Goal: Task Accomplishment & Management: Use online tool/utility

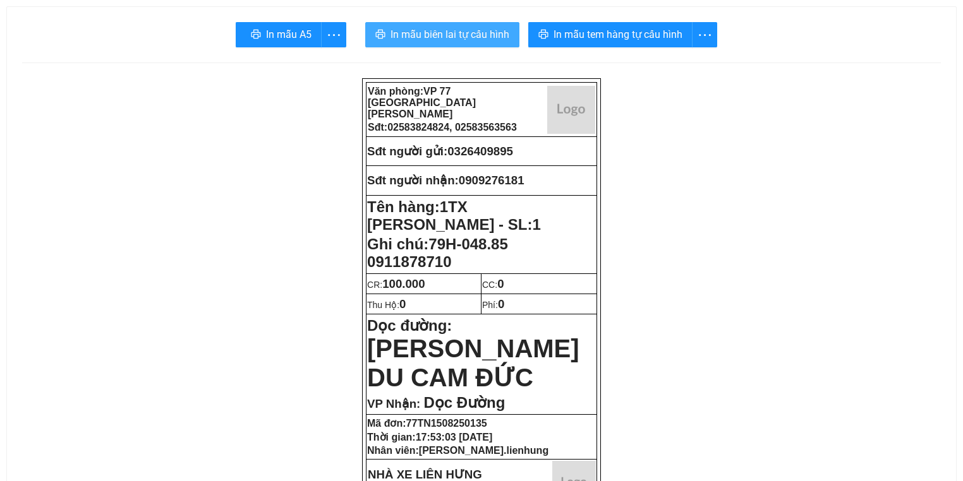
click at [423, 31] on span "In mẫu biên lai tự cấu hình" at bounding box center [449, 35] width 119 height 16
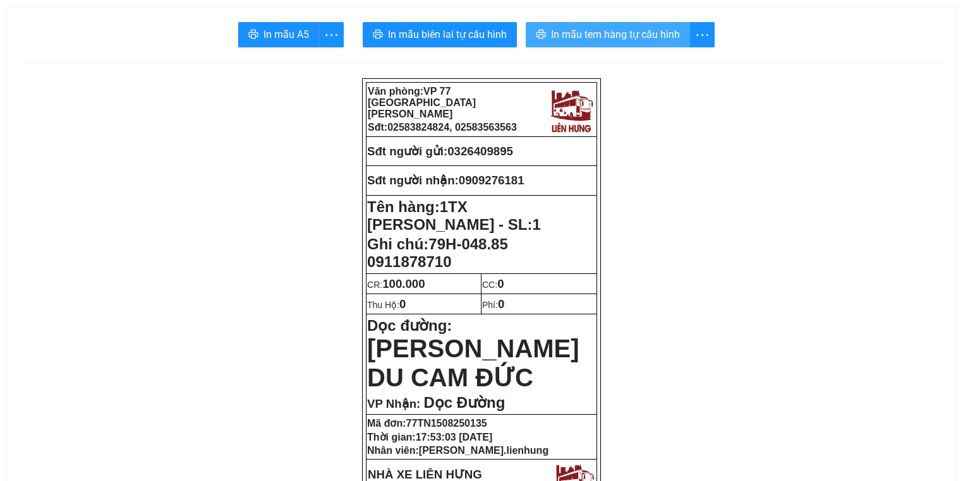
click at [555, 28] on span "In mẫu tem hàng tự cấu hình" at bounding box center [615, 35] width 129 height 16
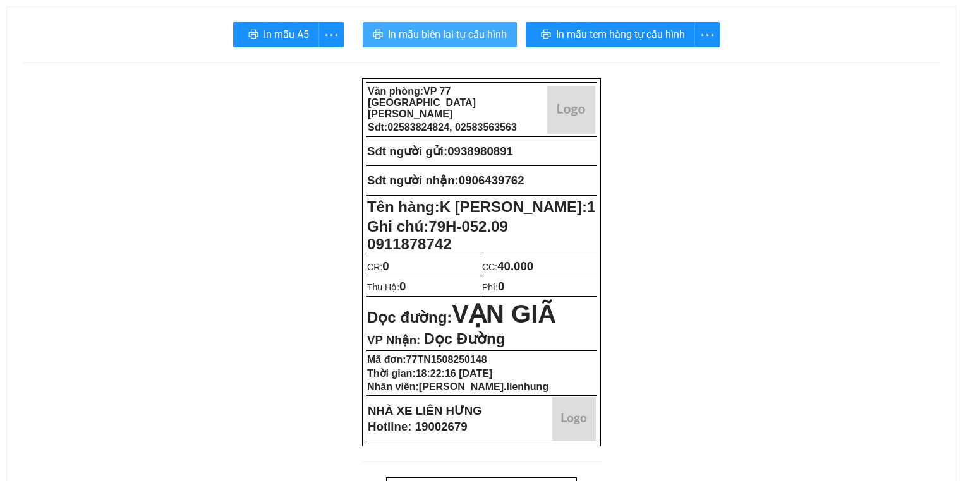
click at [441, 33] on span "In mẫu biên lai tự cấu hình" at bounding box center [447, 35] width 119 height 16
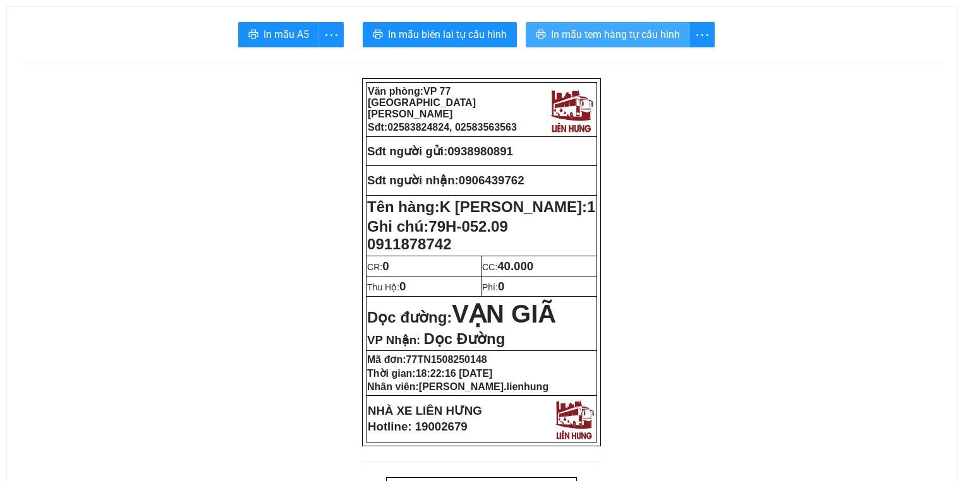
click at [603, 35] on span "In mẫu tem hàng tự cấu hình" at bounding box center [615, 35] width 129 height 16
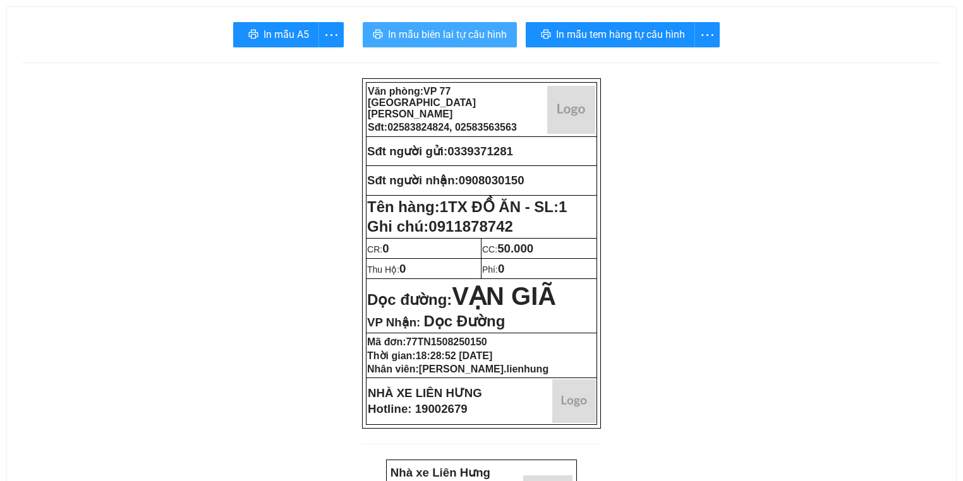
drag, startPoint x: 423, startPoint y: 28, endPoint x: 412, endPoint y: 27, distance: 11.4
click at [423, 28] on span "In mẫu biên lai tự cấu hình" at bounding box center [447, 35] width 119 height 16
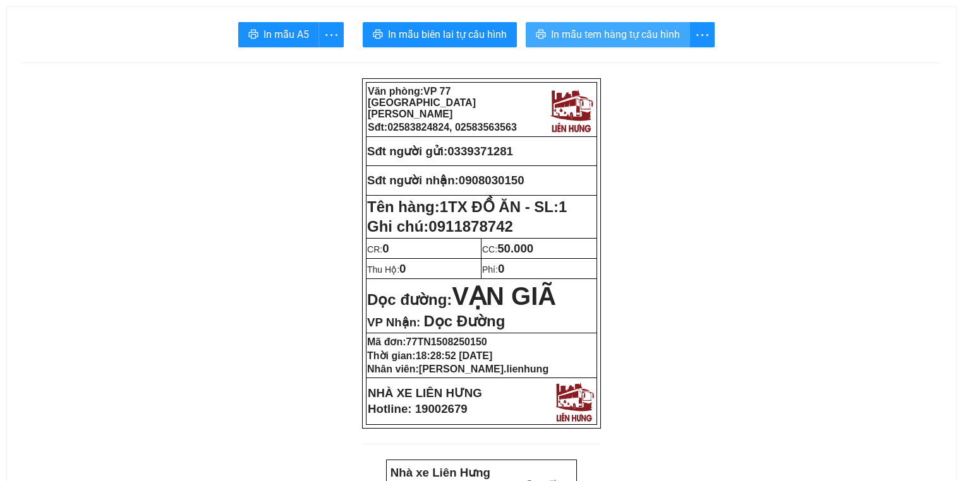
click at [608, 35] on span "In mẫu tem hàng tự cấu hình" at bounding box center [615, 35] width 129 height 16
click at [562, 253] on td "CC: 50.000" at bounding box center [539, 248] width 116 height 20
click at [562, 258] on td "Phí: 0" at bounding box center [539, 268] width 116 height 20
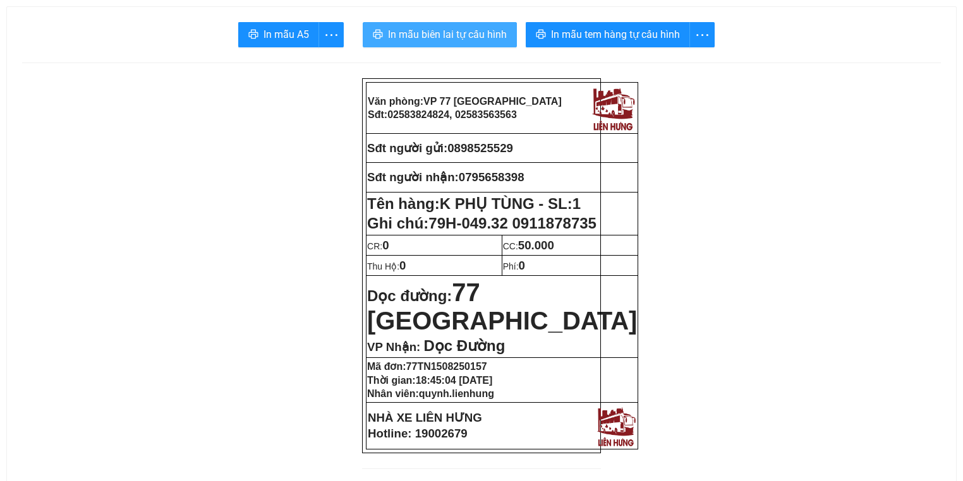
click at [471, 38] on span "In mẫu biên lai tự cấu hình" at bounding box center [447, 35] width 119 height 16
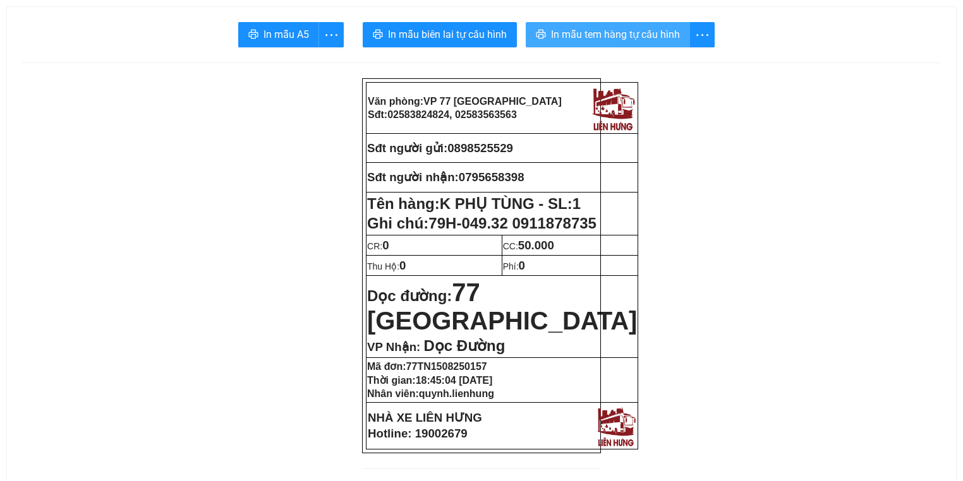
click at [598, 37] on span "In mẫu tem hàng tự cấu hình" at bounding box center [615, 35] width 129 height 16
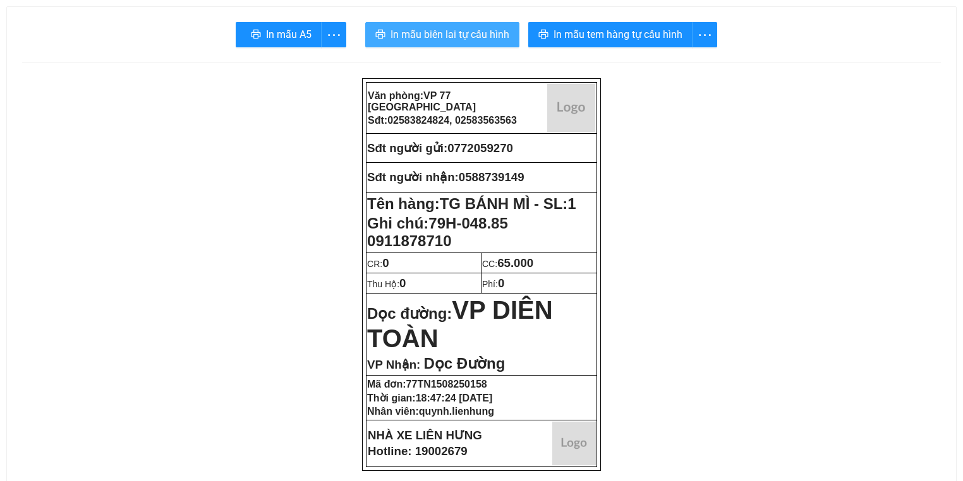
click at [450, 25] on button "In mẫu biên lai tự cấu hình" at bounding box center [442, 34] width 154 height 25
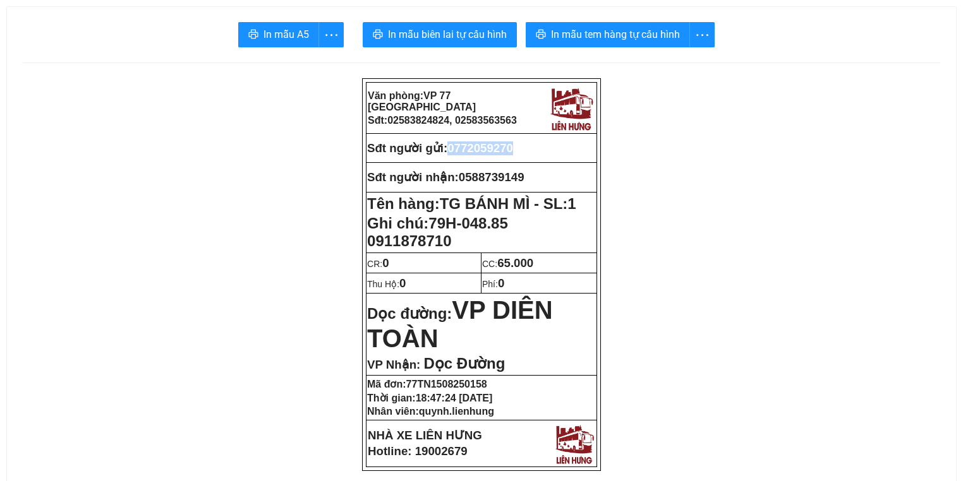
copy span "0772059270"
drag, startPoint x: 452, startPoint y: 147, endPoint x: 447, endPoint y: 112, distance: 34.6
click at [526, 148] on p "Sđt người gửi: 0772059270" at bounding box center [481, 149] width 229 height 14
click at [632, 30] on span "In mẫu tem hàng tự cấu hình" at bounding box center [615, 35] width 129 height 16
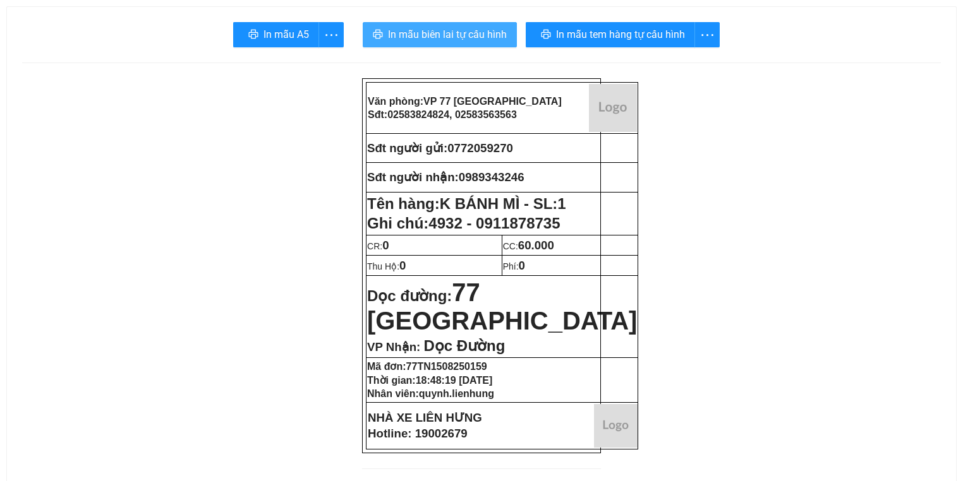
click at [426, 28] on span "In mẫu biên lai tự cấu hình" at bounding box center [447, 35] width 119 height 16
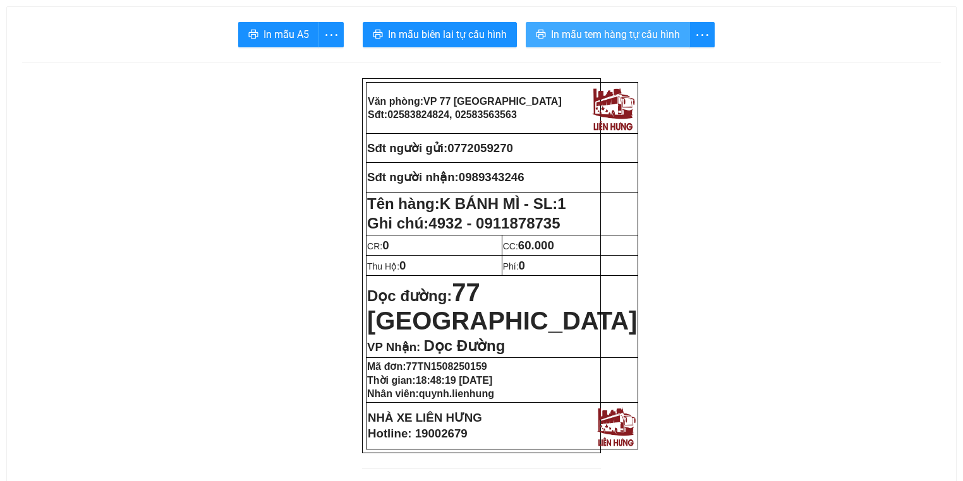
click at [600, 40] on span "In mẫu tem hàng tự cấu hình" at bounding box center [615, 35] width 129 height 16
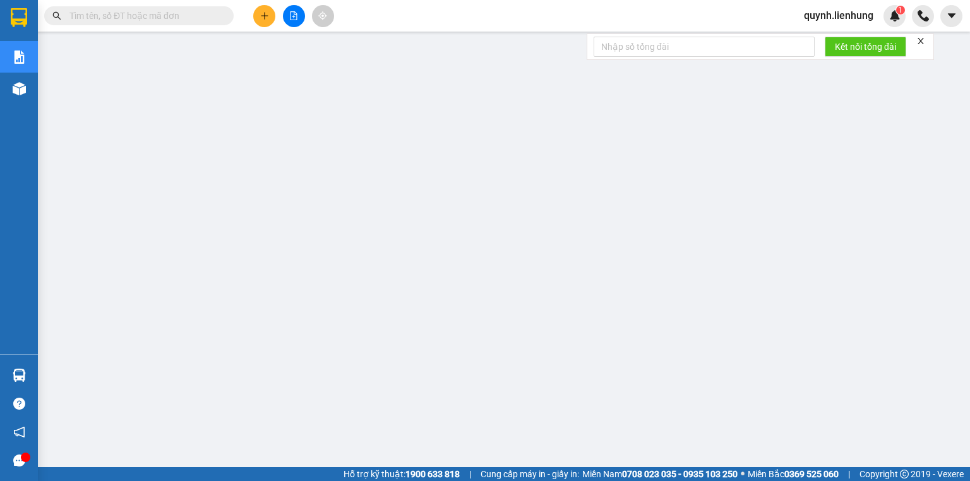
click at [298, 15] on icon "file-add" at bounding box center [293, 15] width 9 height 9
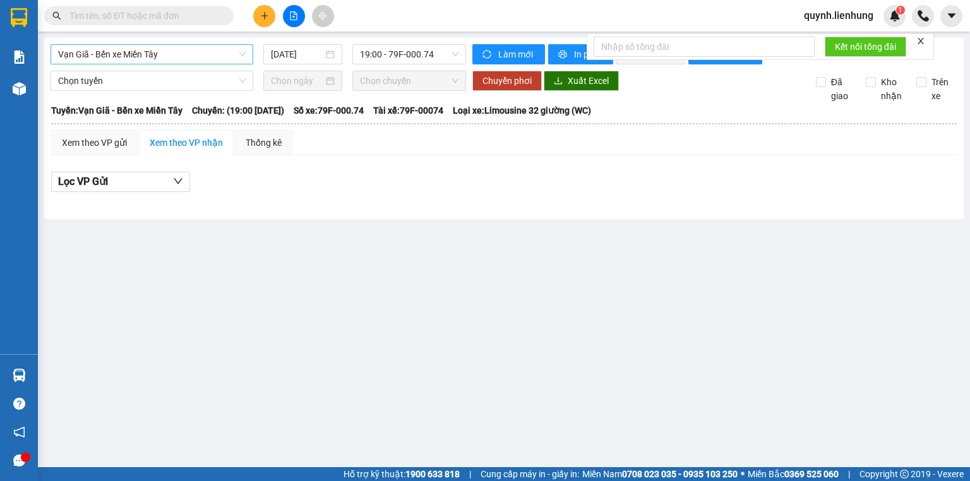
click at [142, 51] on span "Vạn Giã - Bến xe Miền Tây" at bounding box center [152, 54] width 188 height 19
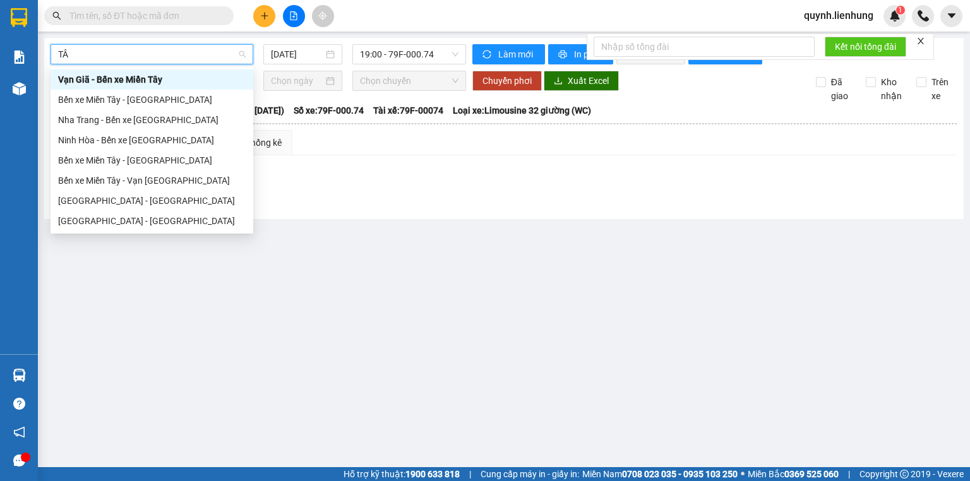
type input "TÂY"
type input "[DATE]"
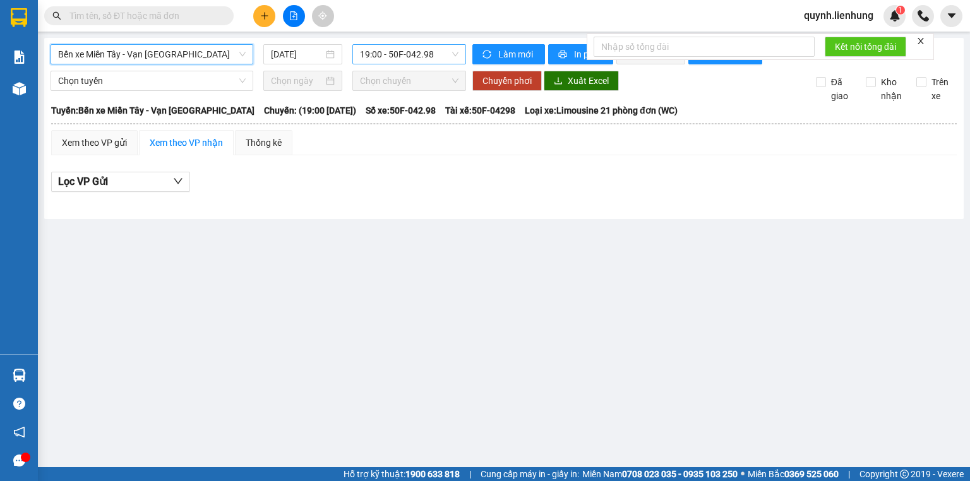
click at [384, 54] on span "19:00 - 50F-042.98" at bounding box center [409, 54] width 99 height 19
click at [378, 119] on div "20:00 - 79H-052.09" at bounding box center [409, 120] width 99 height 14
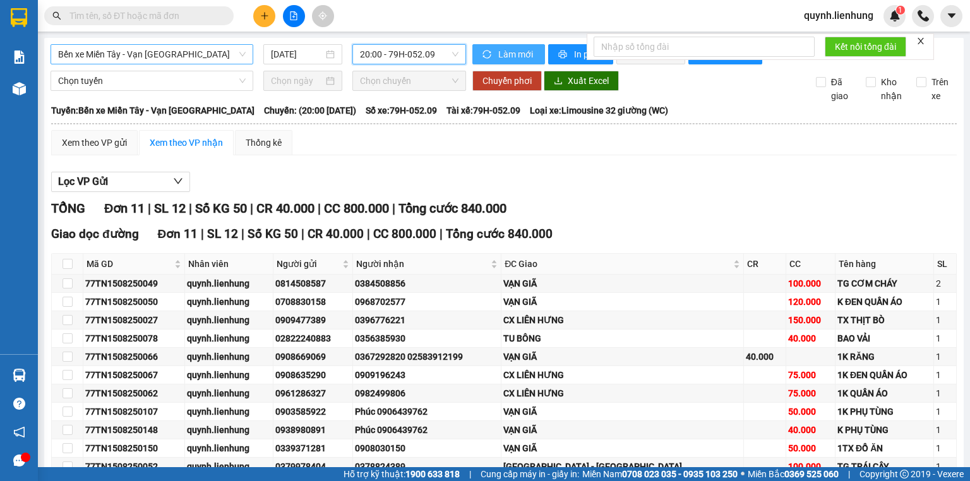
click at [509, 57] on span "Làm mới" at bounding box center [516, 54] width 37 height 14
click at [564, 45] on button "In phơi" at bounding box center [580, 54] width 65 height 20
click at [528, 56] on span "Làm mới" at bounding box center [516, 54] width 37 height 14
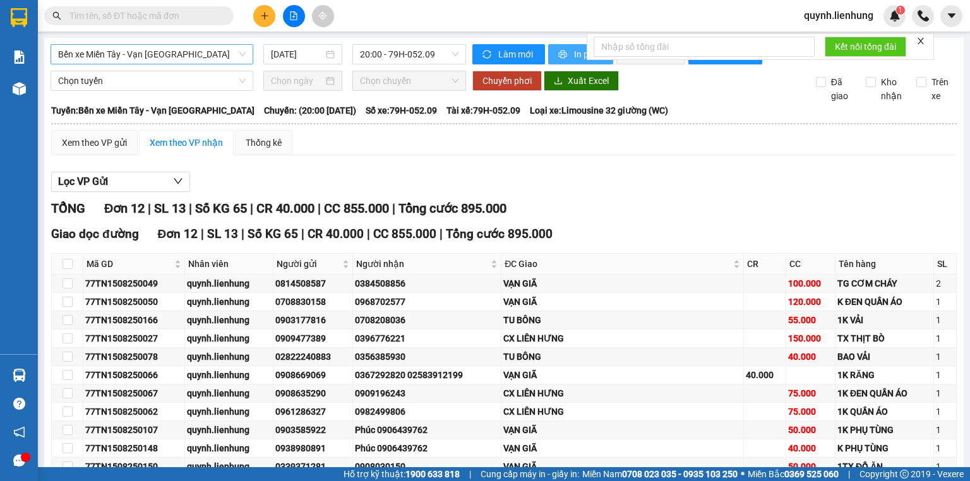
click at [574, 52] on span "In phơi" at bounding box center [588, 54] width 29 height 14
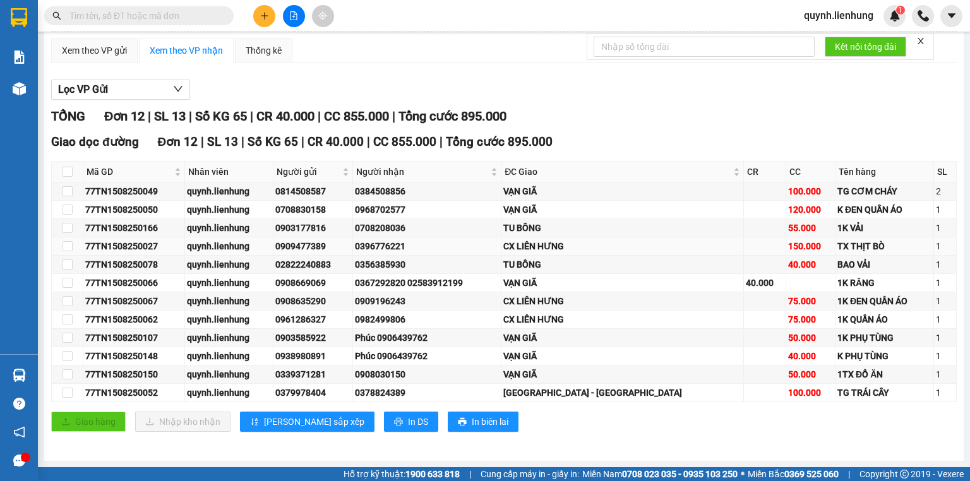
scroll to position [100, 0]
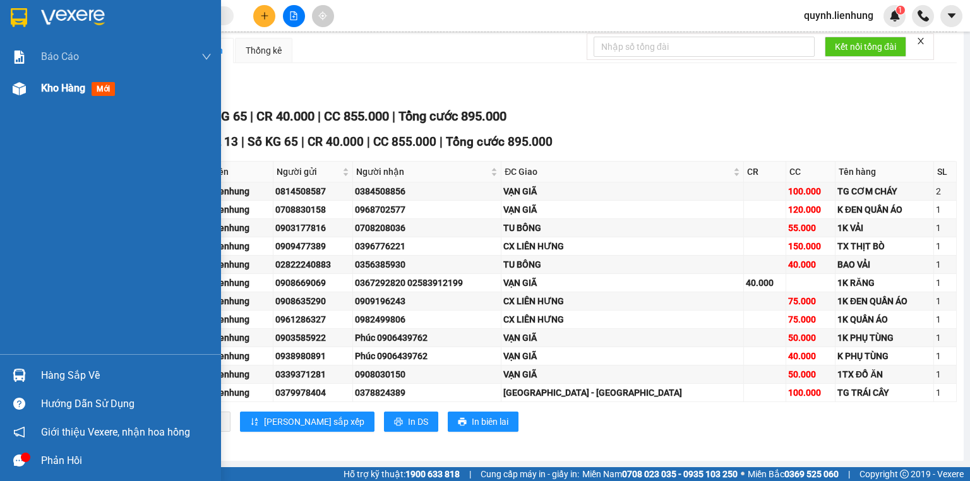
click at [27, 88] on div at bounding box center [19, 89] width 22 height 22
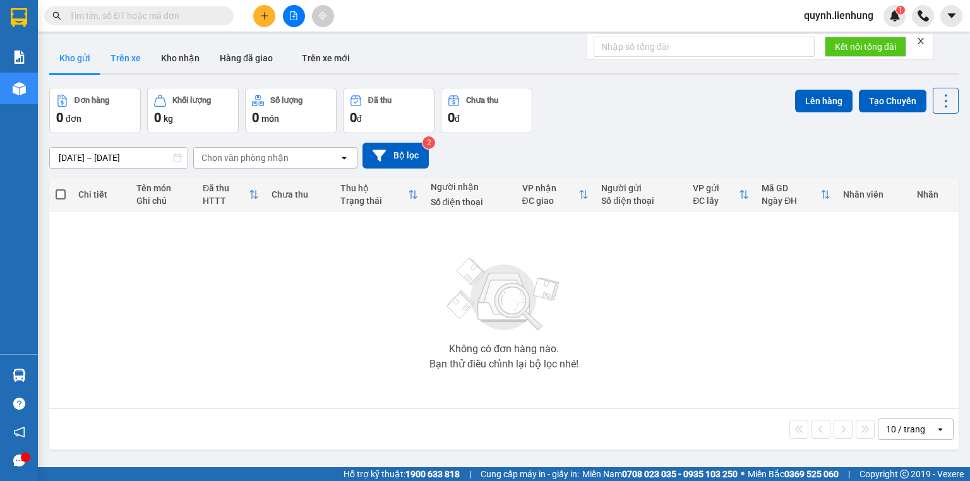
click at [129, 63] on button "Trên xe" at bounding box center [125, 58] width 51 height 30
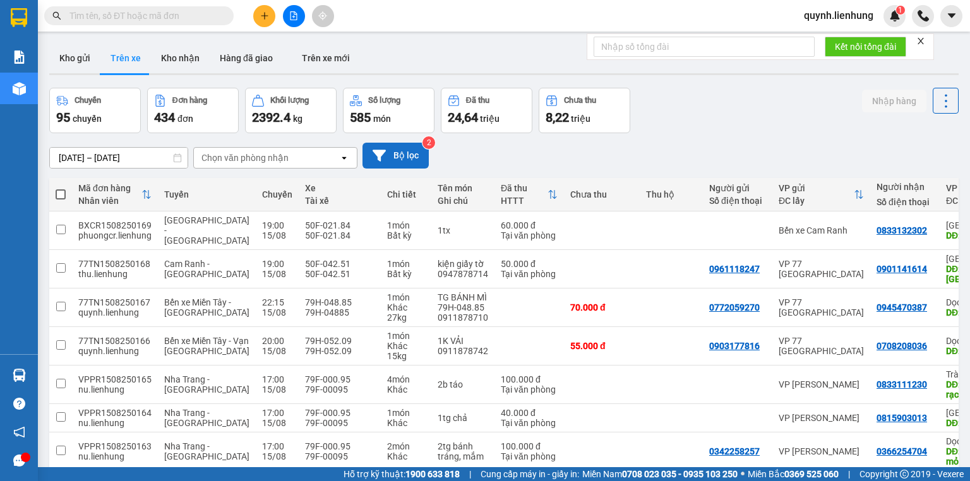
click at [382, 158] on icon at bounding box center [379, 155] width 13 height 13
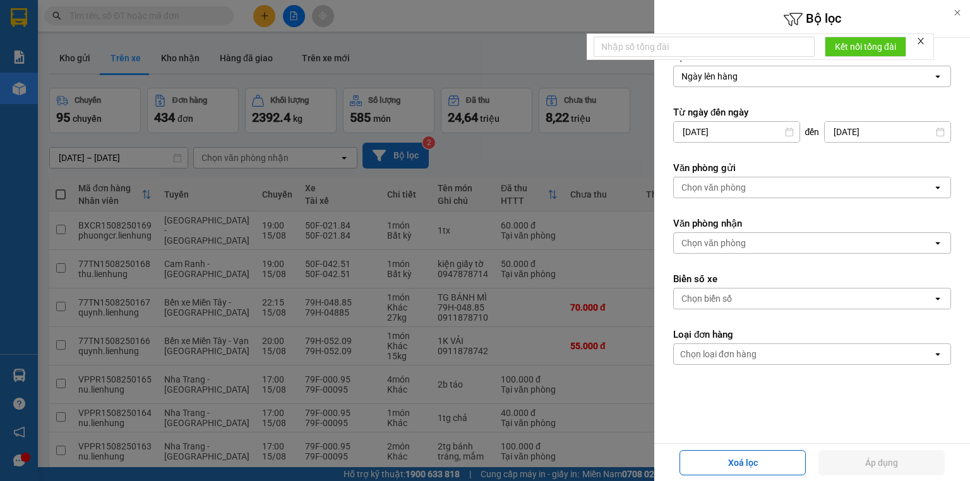
click at [733, 238] on div "Chọn văn phòng" at bounding box center [714, 243] width 64 height 13
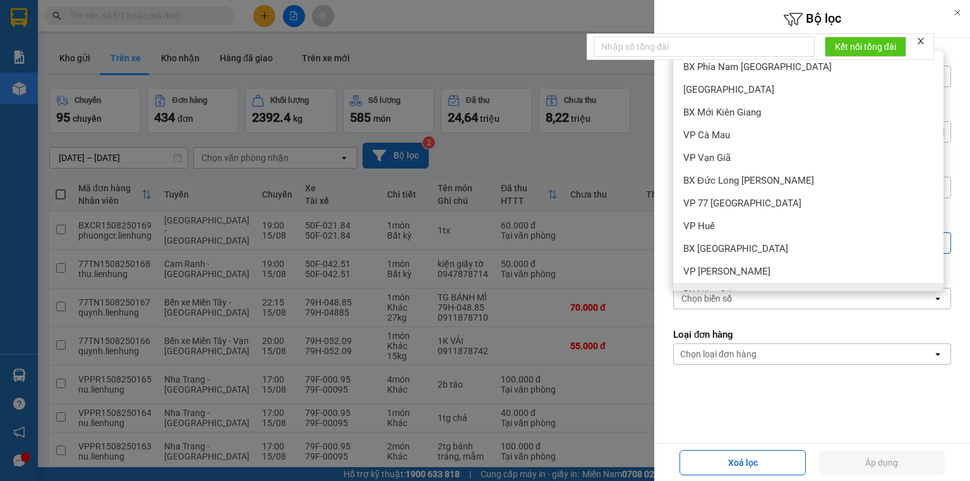
click at [694, 397] on form "Lọc theo Ngày lên hàng open Từ ngày đến ngày 13/08/2025 Press the down arrow ke…" at bounding box center [813, 265] width 278 height 428
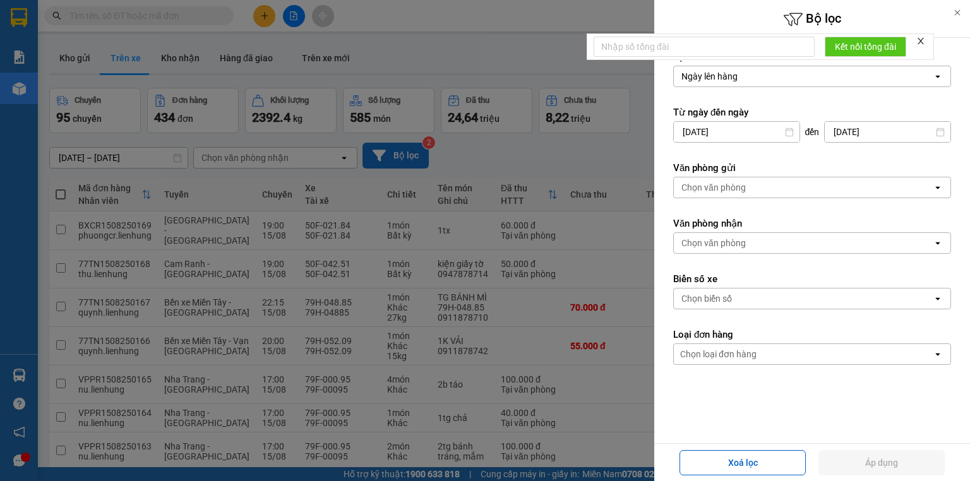
click at [710, 294] on div "Chọn biển số" at bounding box center [707, 299] width 51 height 13
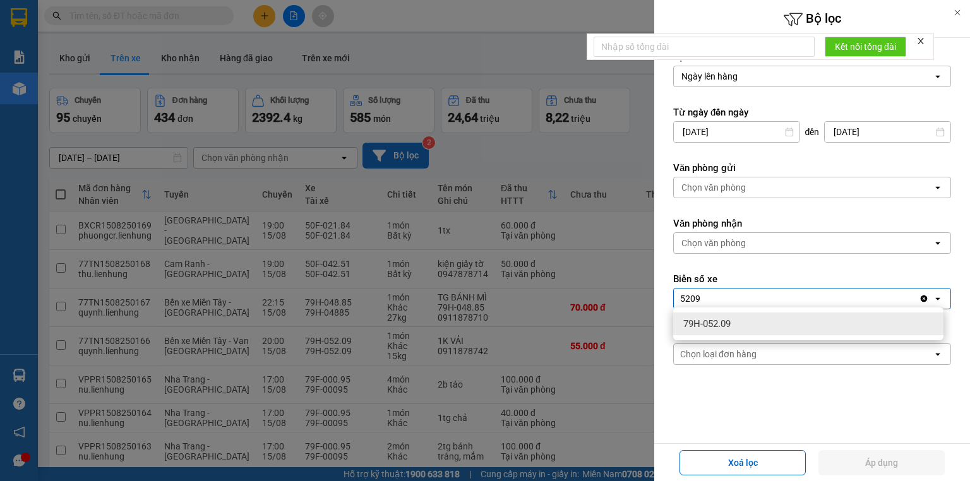
type input "5209"
click at [731, 327] on span "79H-052.09" at bounding box center [707, 324] width 47 height 13
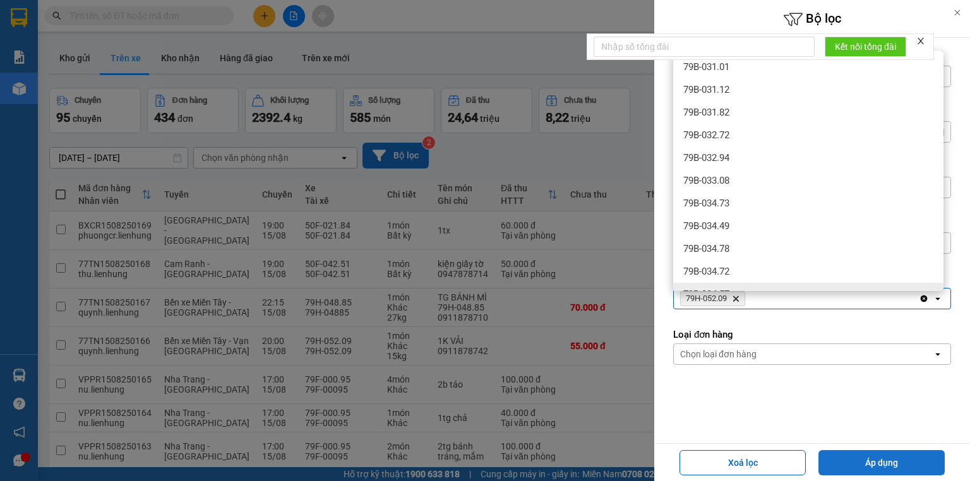
click at [867, 460] on button "Áp dụng" at bounding box center [882, 462] width 126 height 25
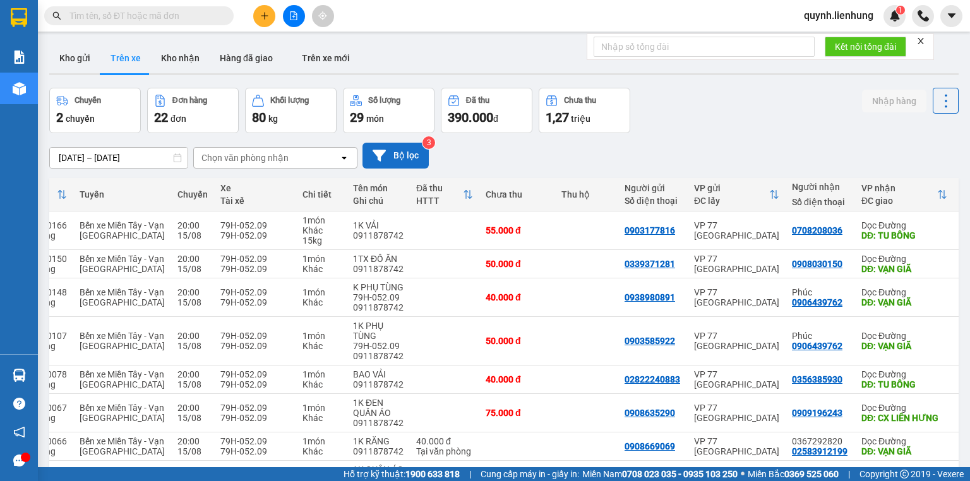
click at [95, 162] on div "ver 1.8.138 Kho gửi Trên xe Kho nhận Hàng đã giao Trên xe mới Chuyến 2 chuyến Đ…" at bounding box center [504, 340] width 920 height 605
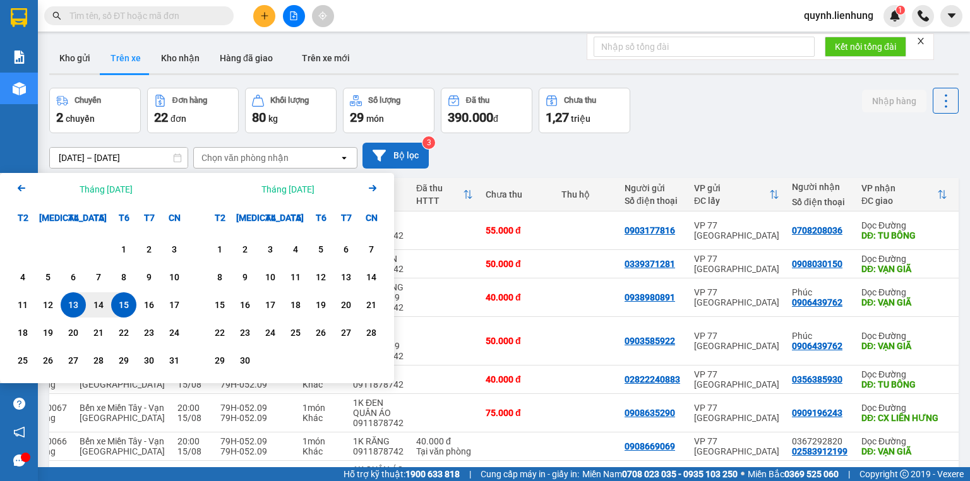
click at [125, 303] on div "15" at bounding box center [124, 305] width 18 height 15
type input "15/08/2025 – 15/08/2025"
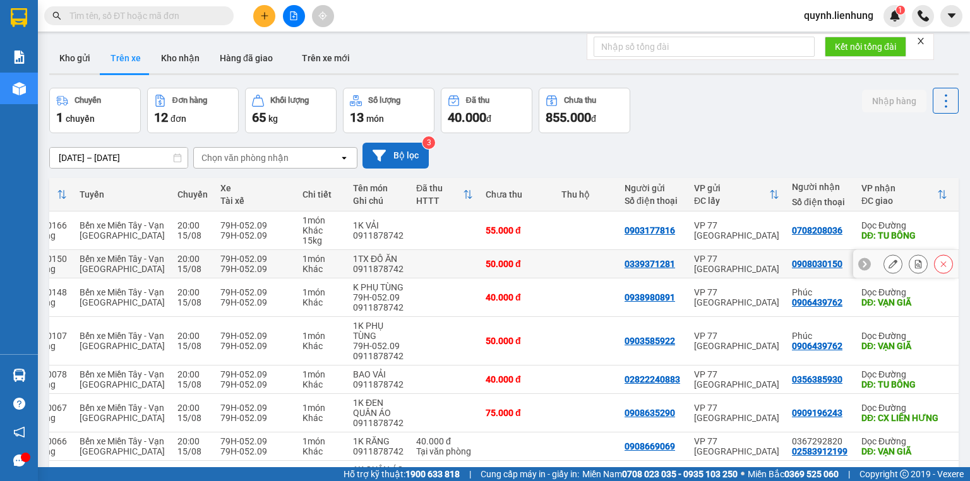
scroll to position [224, 0]
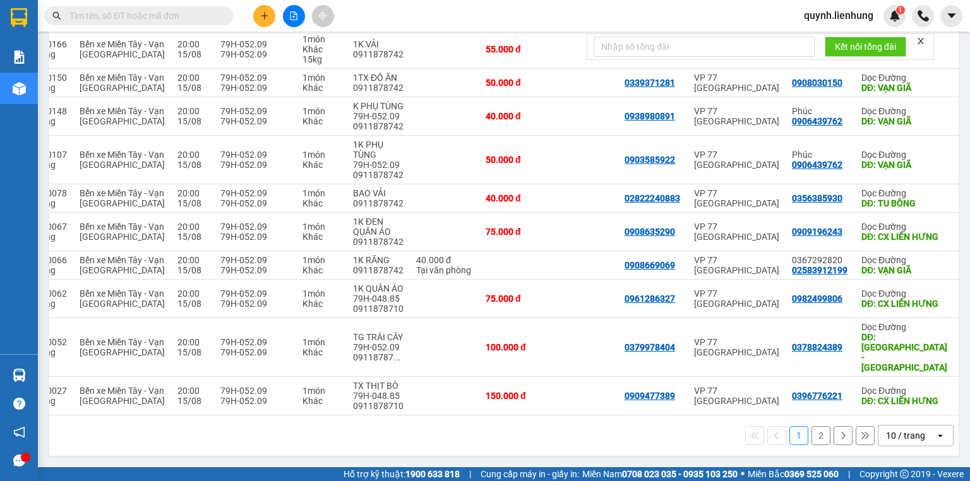
click at [814, 439] on button "2" at bounding box center [821, 435] width 19 height 19
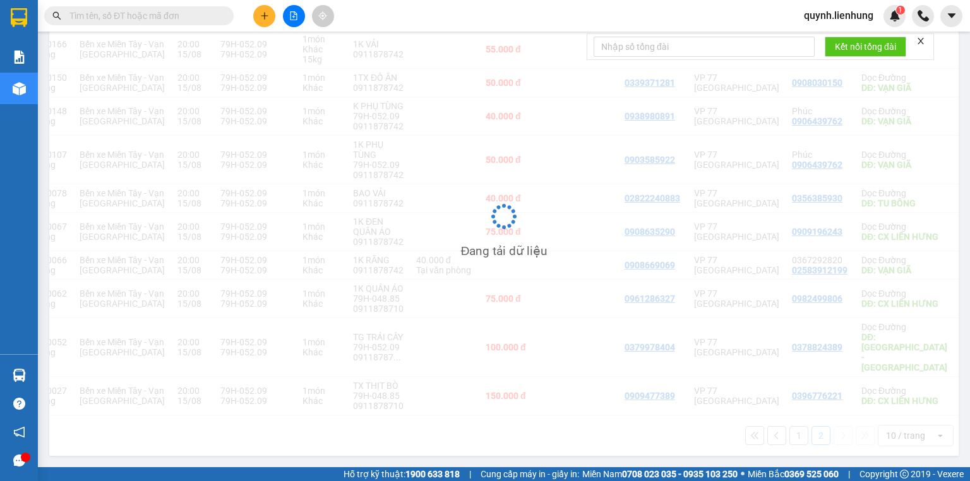
scroll to position [58, 0]
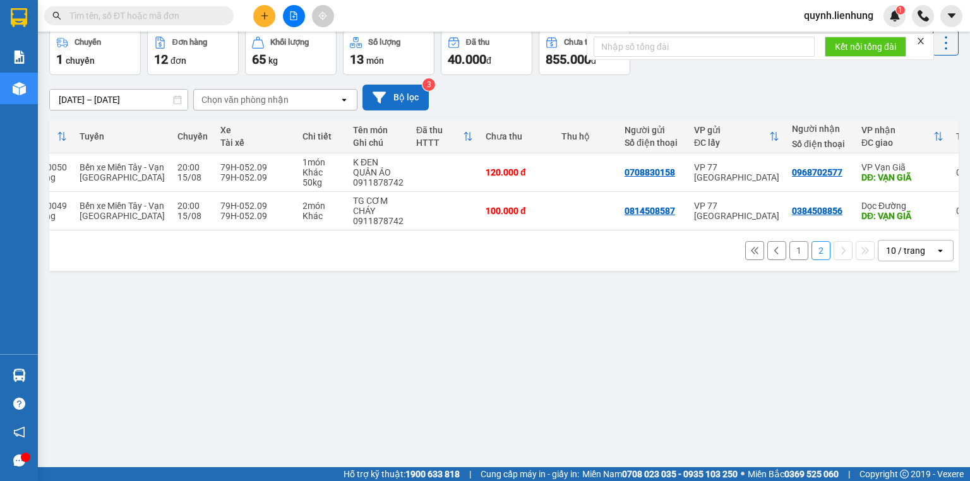
click at [793, 255] on button "1" at bounding box center [799, 250] width 19 height 19
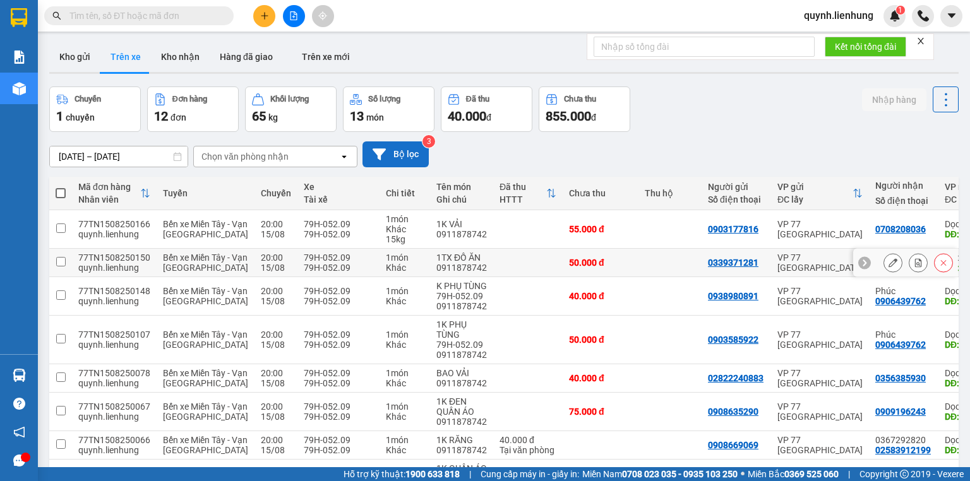
scroll to position [0, 0]
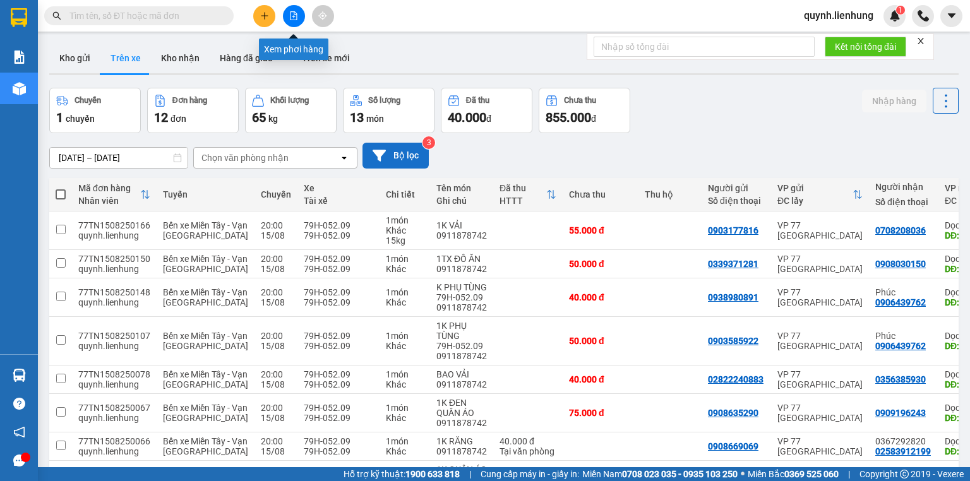
click at [290, 19] on icon "file-add" at bounding box center [293, 15] width 9 height 9
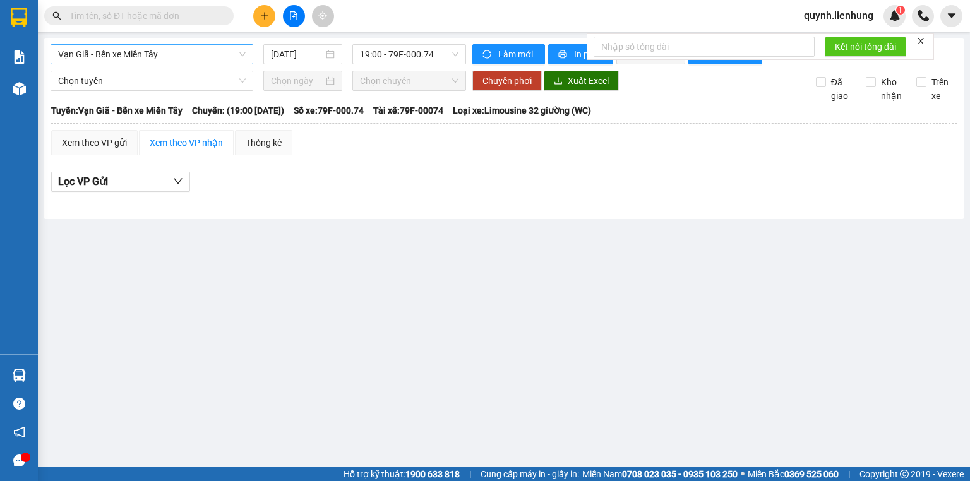
click at [136, 49] on span "Vạn Giã - Bến xe Miền Tây" at bounding box center [152, 54] width 188 height 19
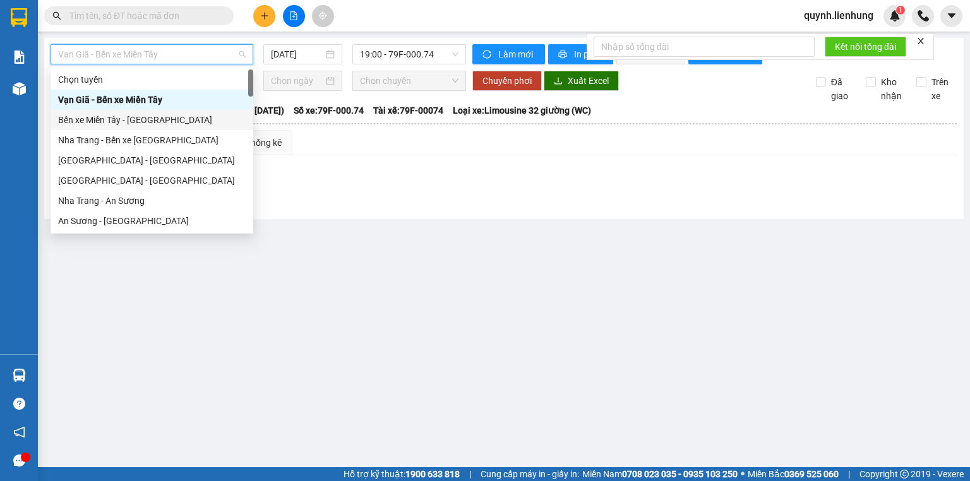
drag, startPoint x: 131, startPoint y: 118, endPoint x: 126, endPoint y: 113, distance: 7.1
click at [131, 118] on div "Bến xe Miền Tây - Nha Trang" at bounding box center [152, 120] width 188 height 14
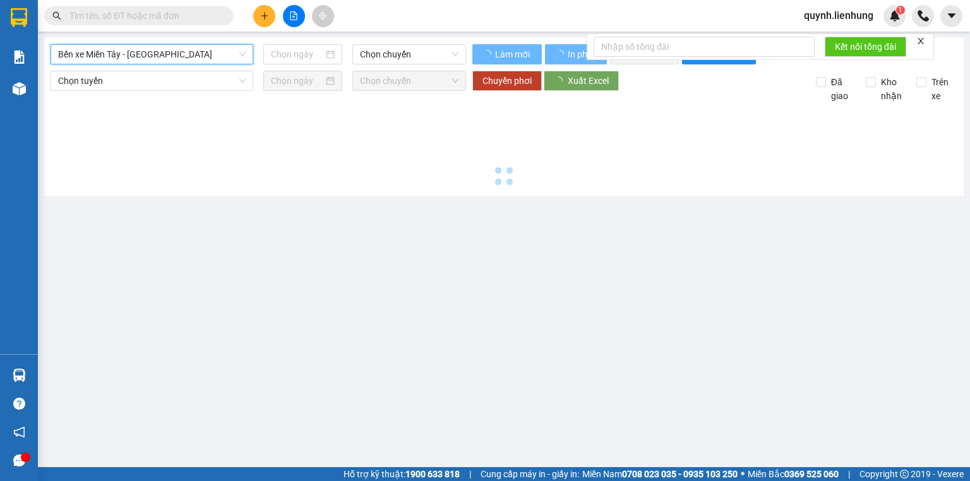
type input "15/08/2025"
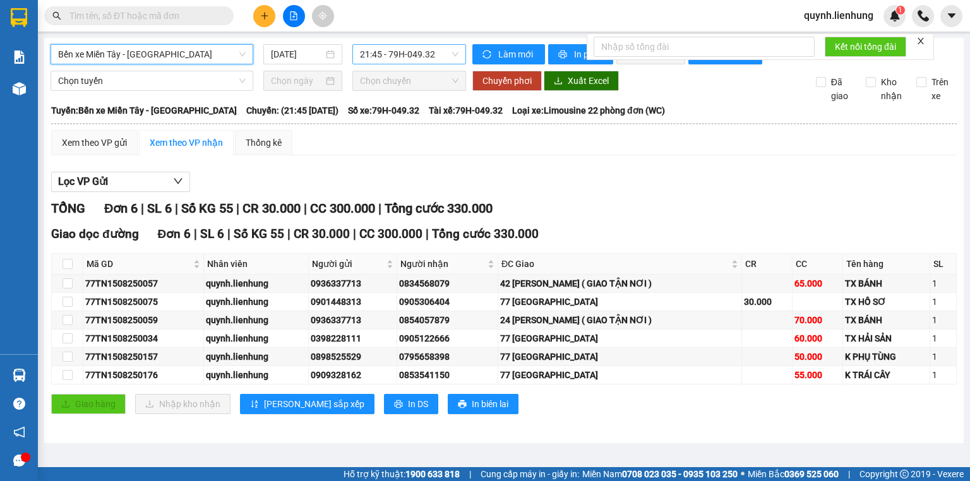
click at [416, 57] on span "21:45 - 79H-049.32" at bounding box center [409, 54] width 99 height 19
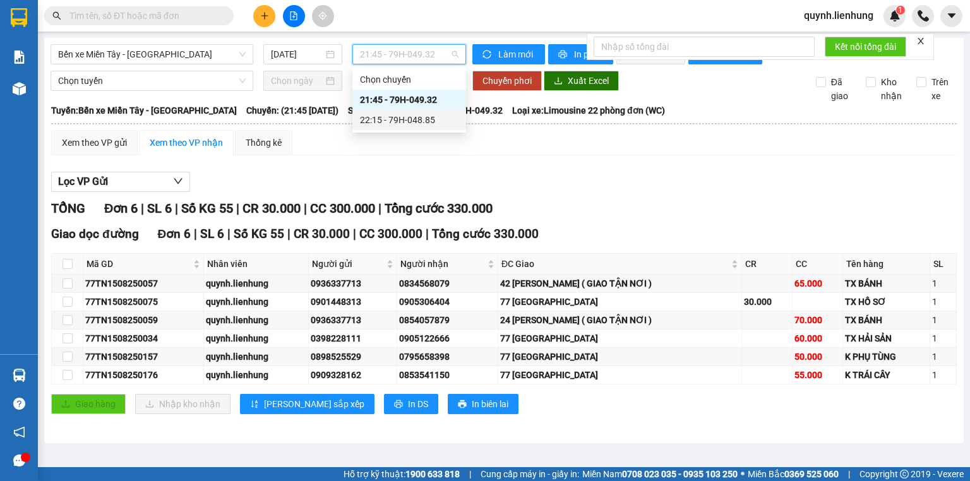
click at [400, 114] on div "22:15 - 79H-048.85" at bounding box center [409, 120] width 99 height 14
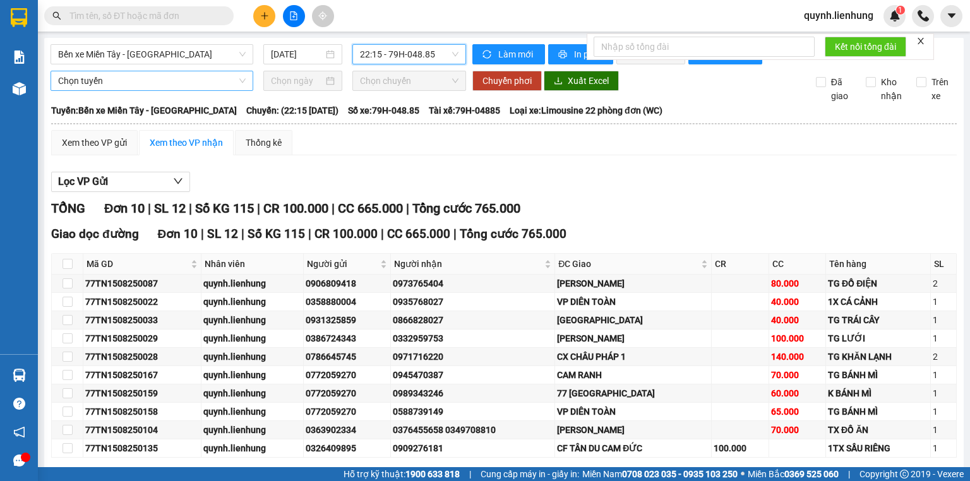
click at [166, 88] on span "Chọn tuyến" at bounding box center [152, 80] width 188 height 19
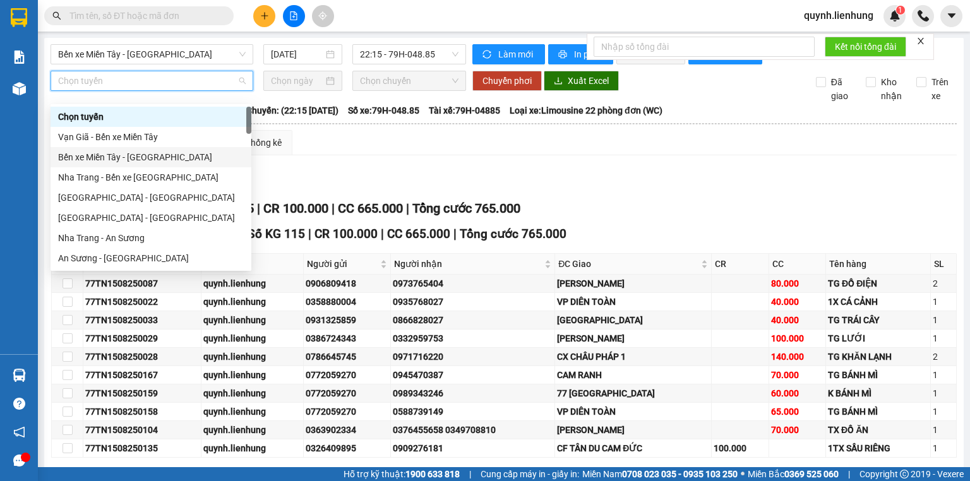
click at [156, 155] on div "Bến xe Miền Tây - Nha Trang" at bounding box center [151, 157] width 186 height 14
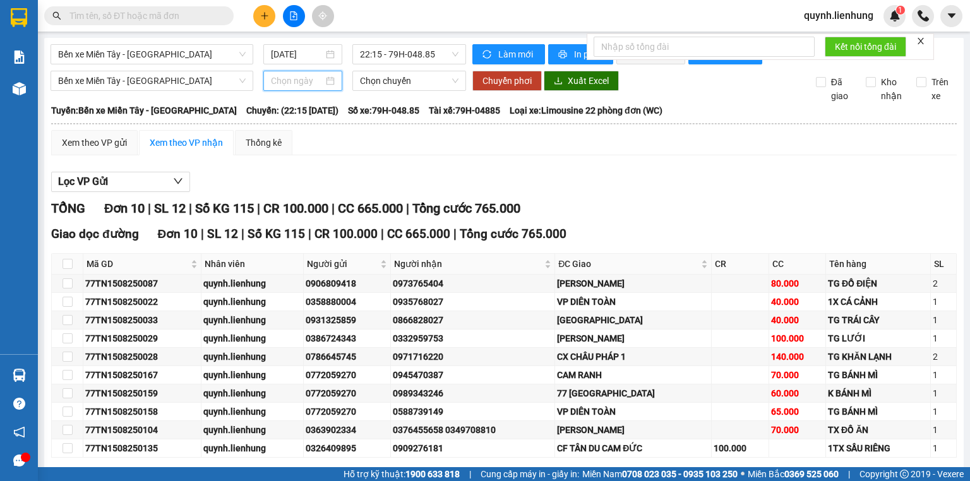
click at [296, 88] on input at bounding box center [297, 81] width 52 height 14
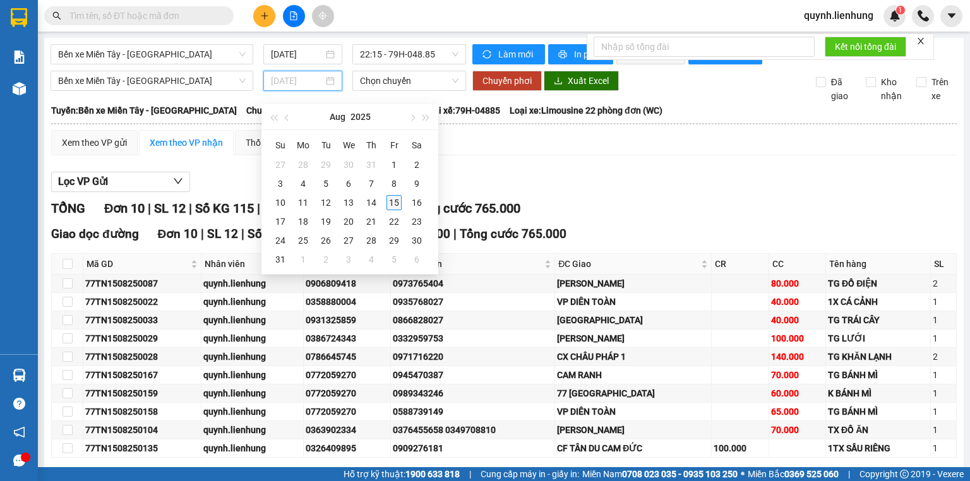
type input "15/08/2025"
click at [392, 202] on div "15" at bounding box center [394, 202] width 15 height 15
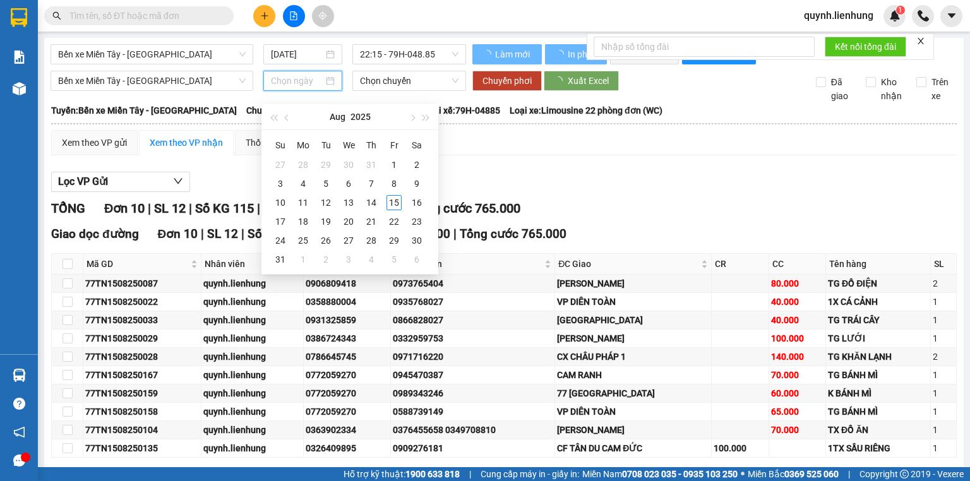
type input "15/08/2025"
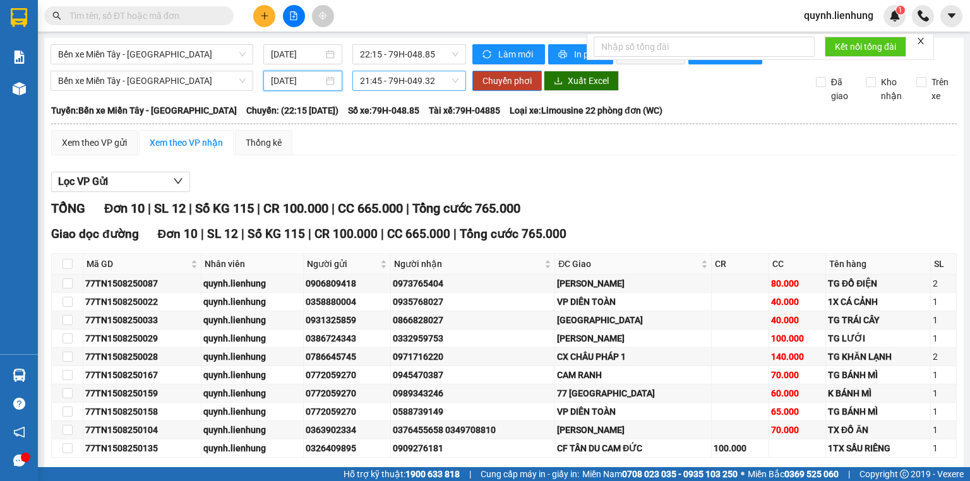
drag, startPoint x: 418, startPoint y: 90, endPoint x: 394, endPoint y: 89, distance: 24.6
click at [418, 90] on span "21:45 - 79H-049.32" at bounding box center [409, 80] width 99 height 19
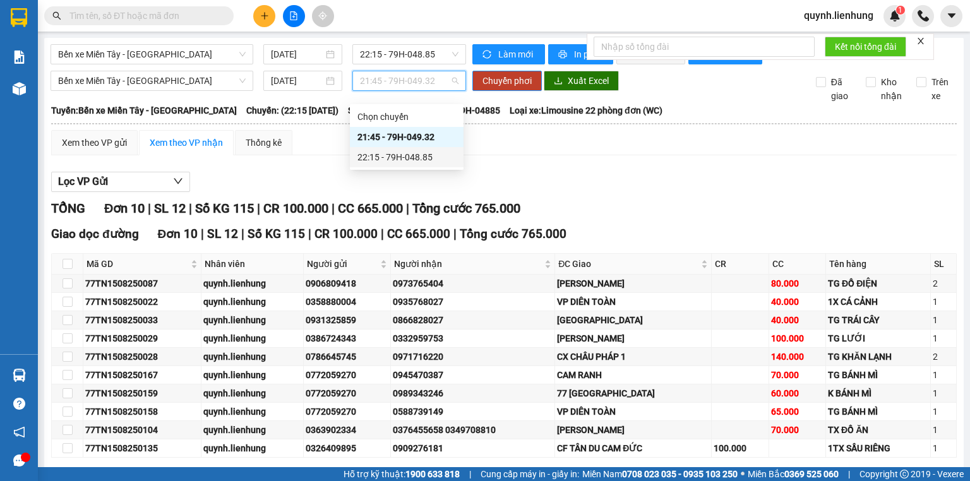
click at [401, 161] on div "22:15 - 79H-048.85" at bounding box center [407, 157] width 99 height 14
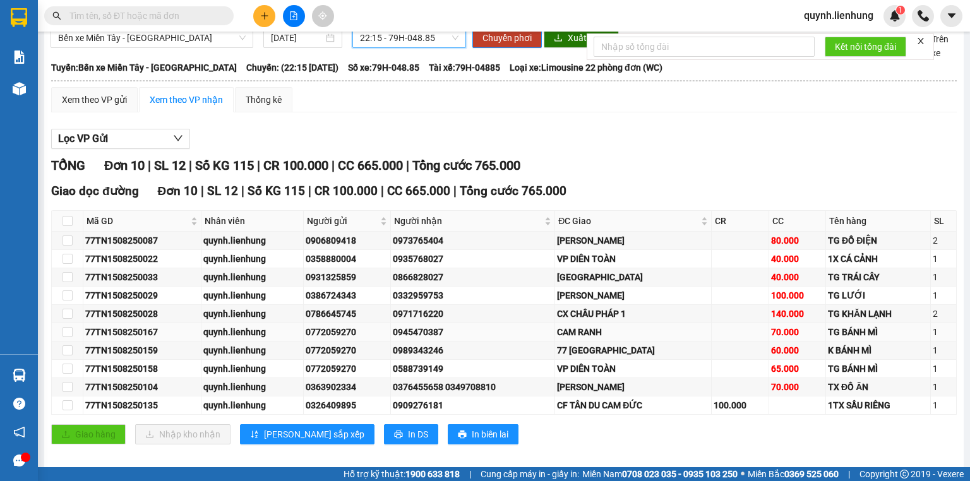
scroll to position [64, 0]
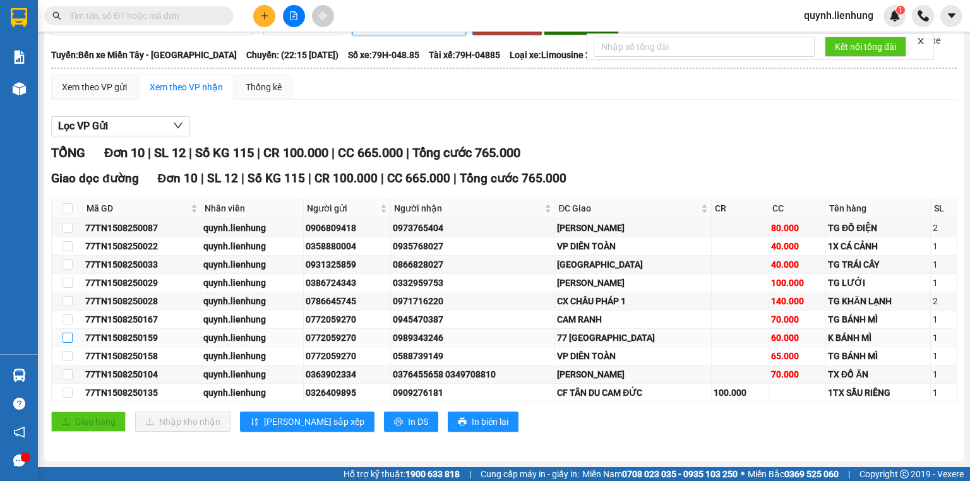
click at [66, 339] on input "checkbox" at bounding box center [68, 338] width 10 height 10
checkbox input "true"
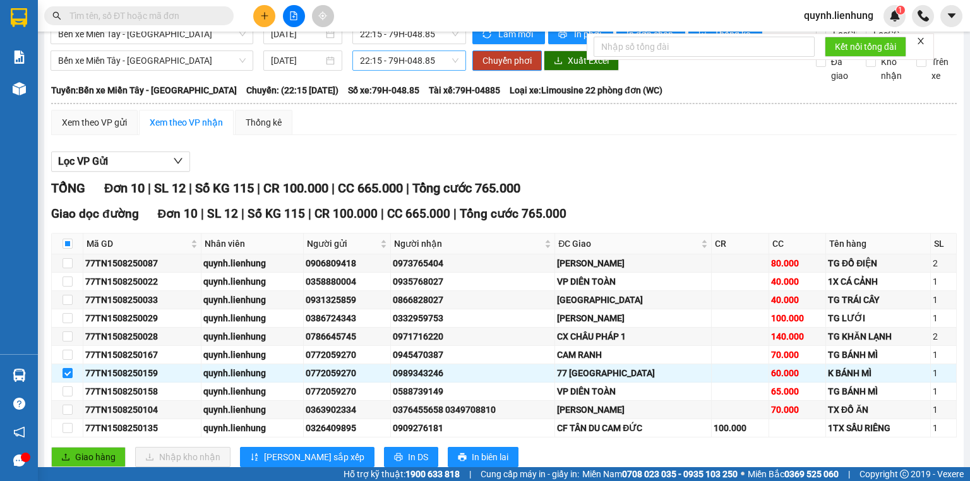
scroll to position [0, 0]
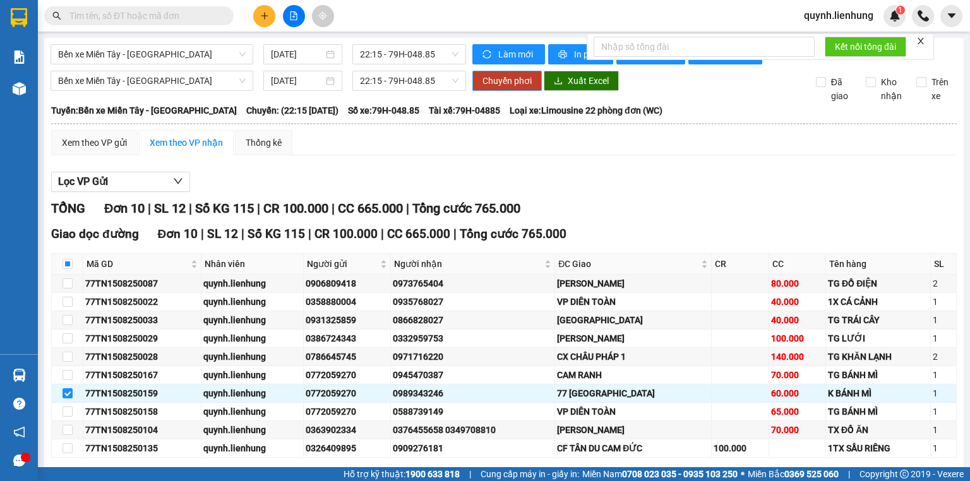
click at [489, 87] on span "Chuyển phơi" at bounding box center [507, 81] width 49 height 14
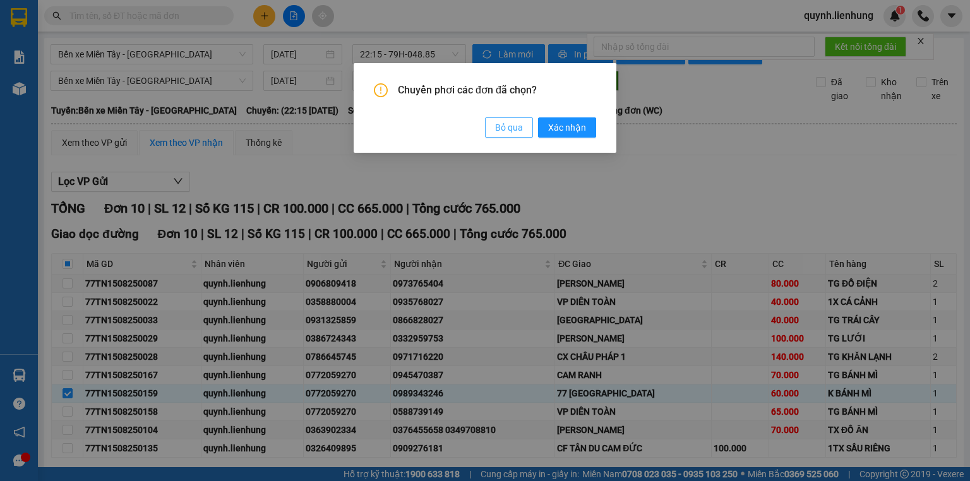
click at [505, 130] on span "Bỏ qua" at bounding box center [509, 128] width 28 height 14
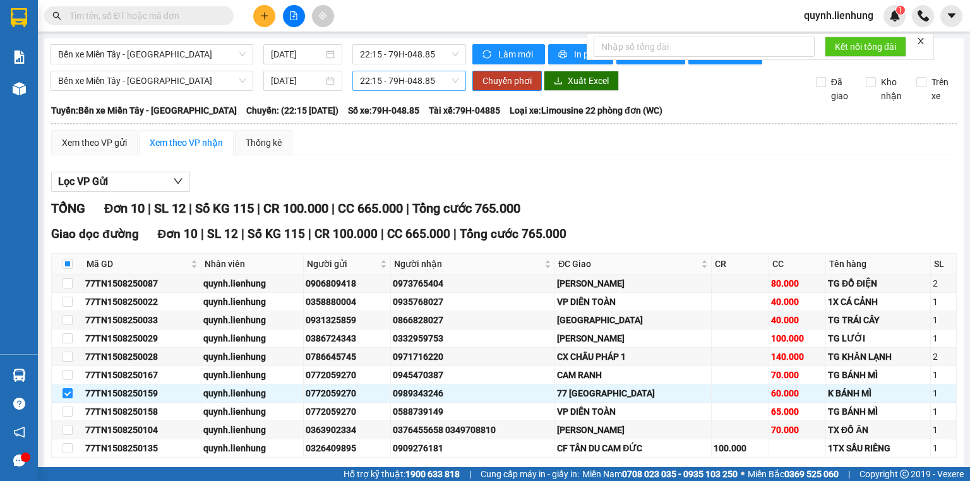
click at [394, 90] on span "22:15 - 79H-048.85" at bounding box center [409, 80] width 99 height 19
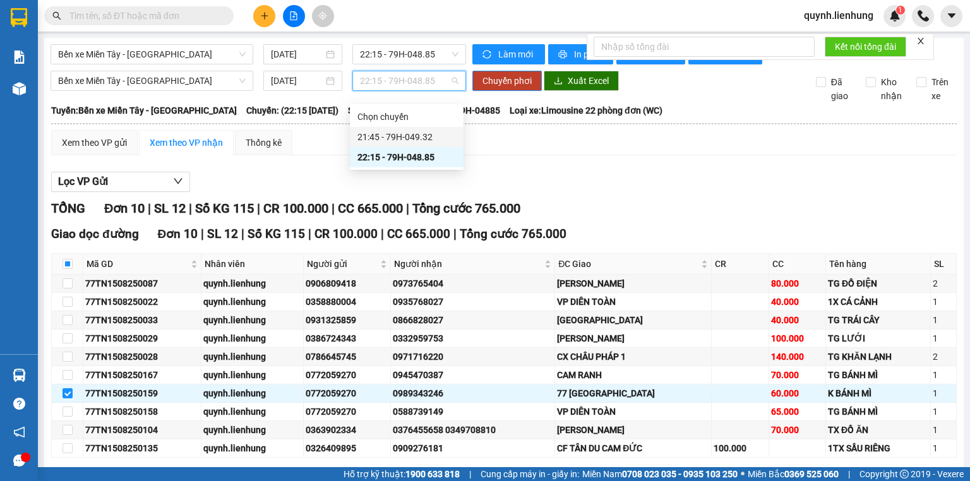
click at [390, 133] on div "21:45 - 79H-049.32" at bounding box center [407, 137] width 99 height 14
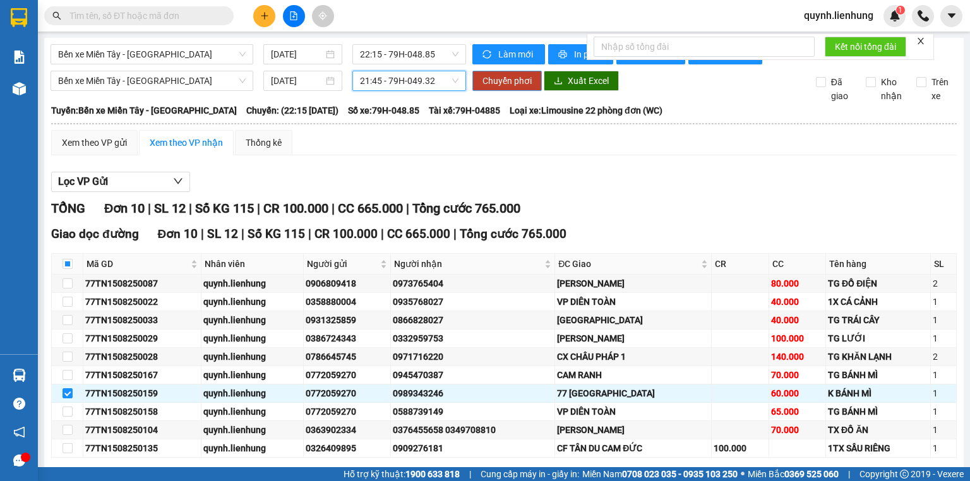
click at [496, 91] on button "Chuyển phơi" at bounding box center [507, 81] width 69 height 20
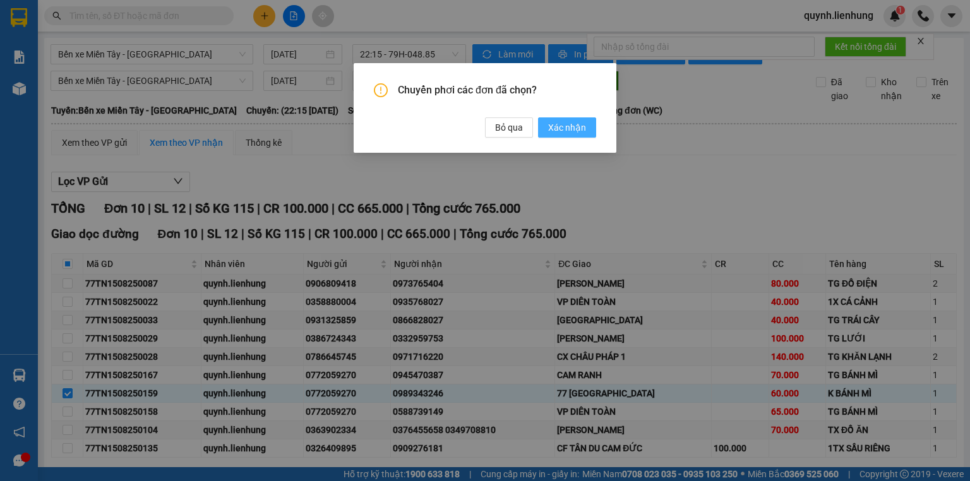
click at [545, 126] on button "Xác nhận" at bounding box center [567, 128] width 58 height 20
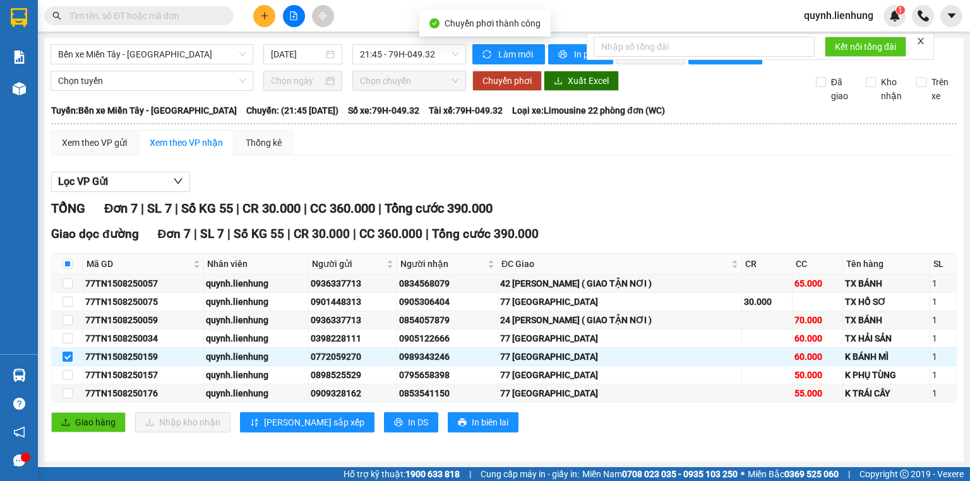
checkbox input "false"
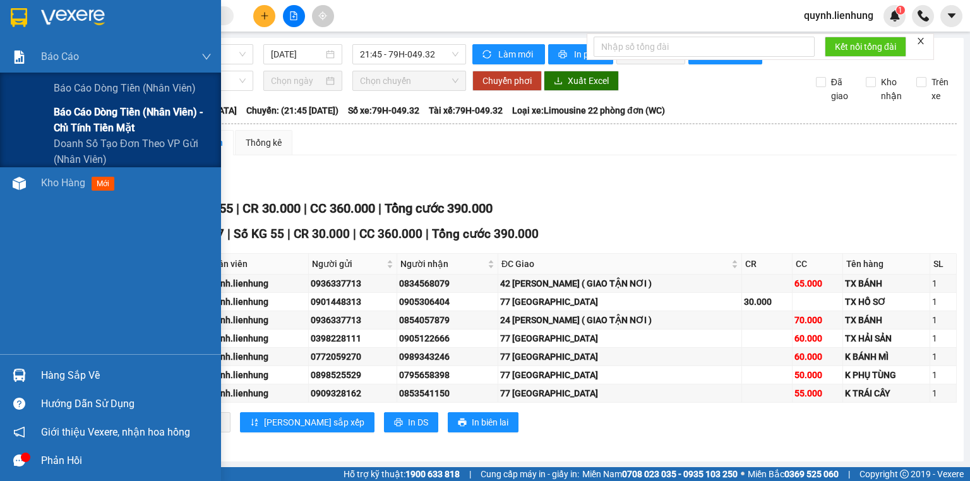
click at [66, 117] on span "Báo cáo dòng tiền (nhân viên) - chỉ tính tiền mặt" at bounding box center [133, 120] width 158 height 32
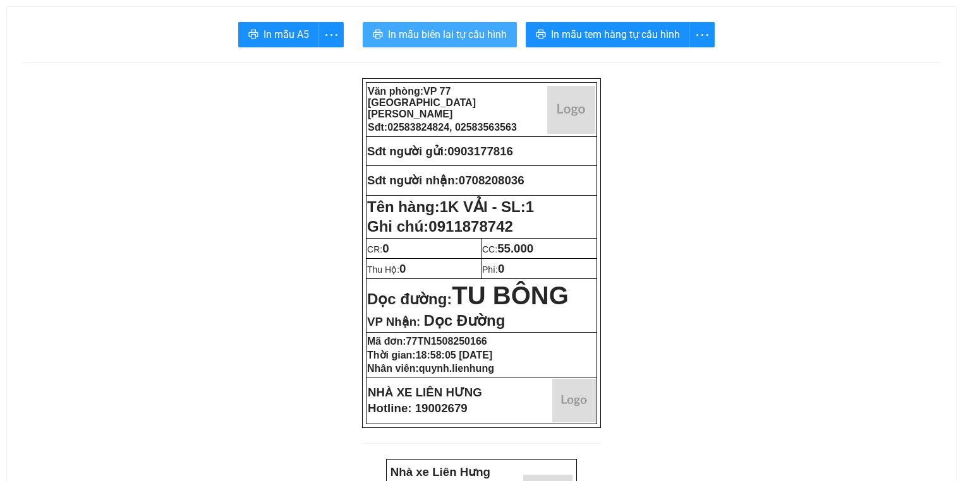
click at [397, 30] on span "In mẫu biên lai tự cấu hình" at bounding box center [447, 35] width 119 height 16
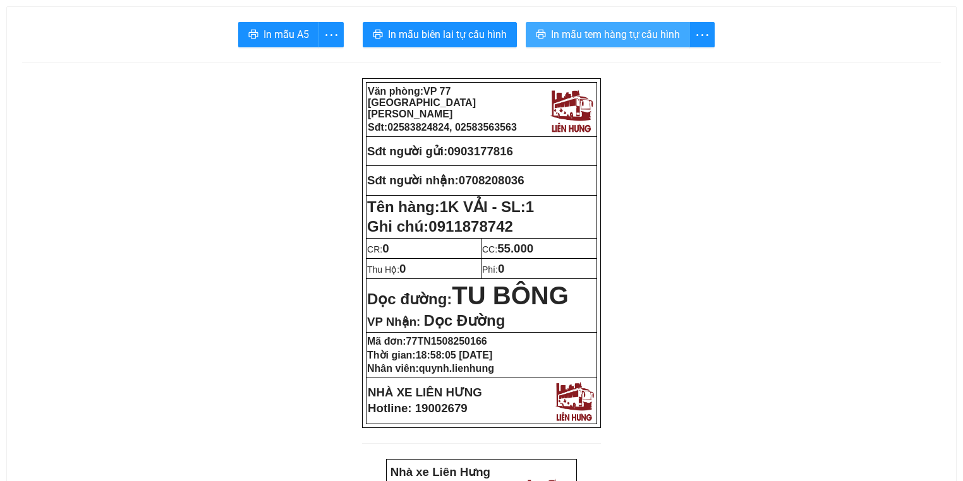
click at [620, 45] on button "In mẫu tem hàng tự cấu hình" at bounding box center [608, 34] width 164 height 25
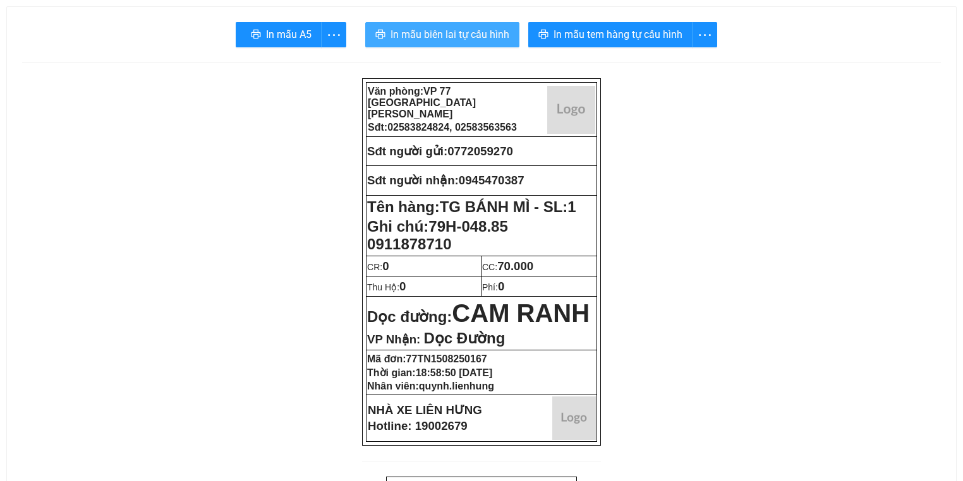
click at [476, 23] on button "In mẫu biên lai tự cấu hình" at bounding box center [442, 34] width 154 height 25
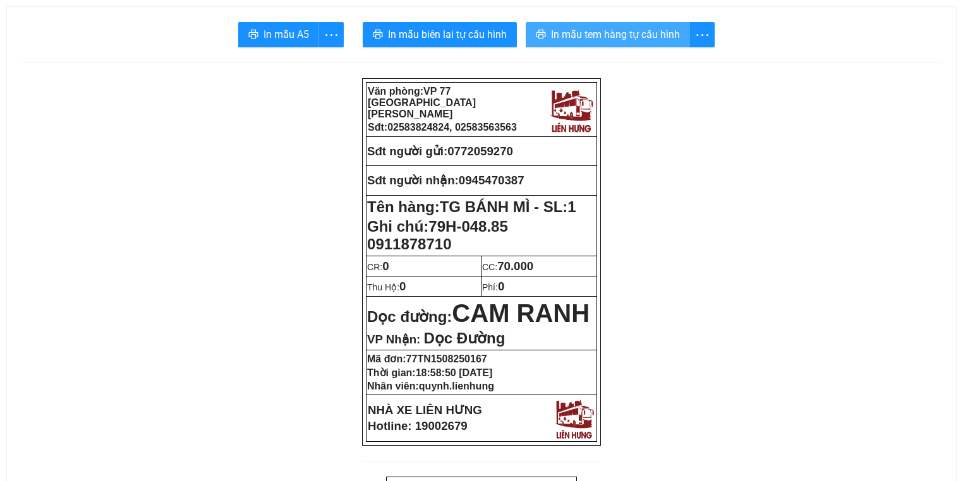
click at [612, 24] on button "In mẫu tem hàng tự cấu hình" at bounding box center [608, 34] width 164 height 25
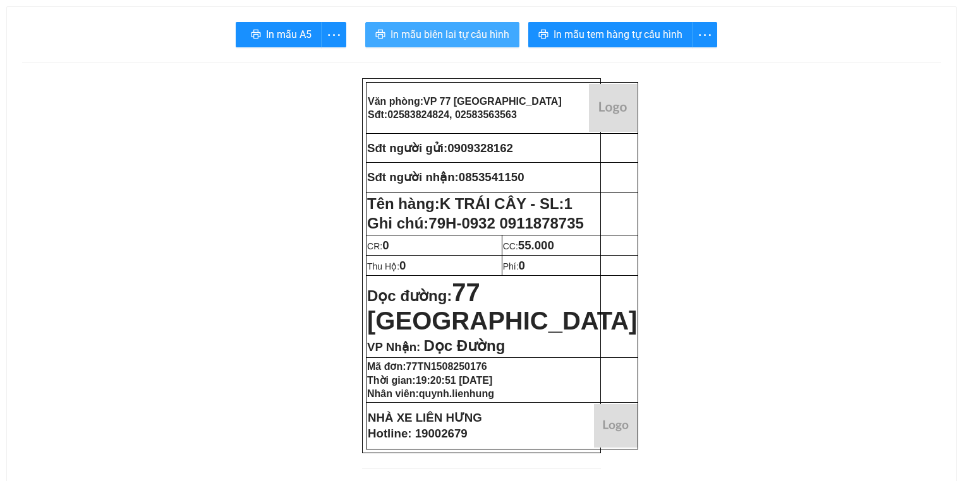
click at [393, 34] on span "In mẫu biên lai tự cấu hình" at bounding box center [449, 35] width 119 height 16
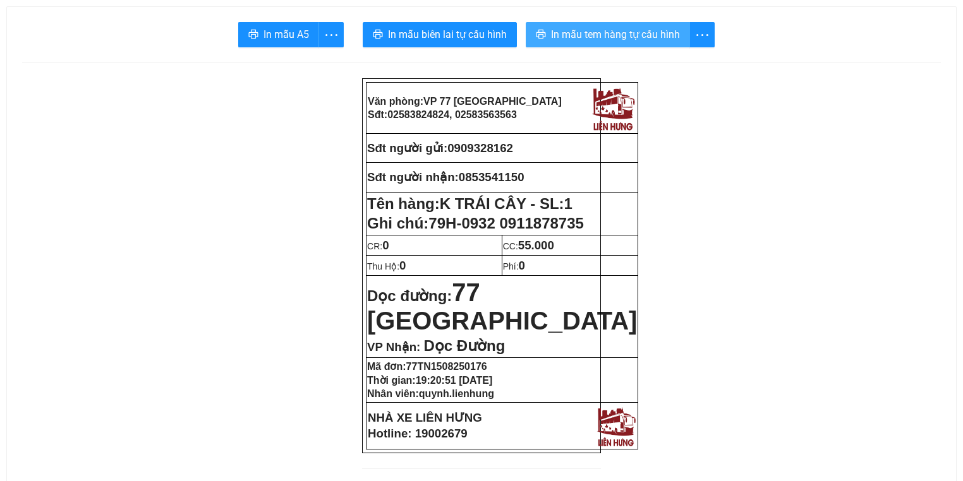
drag, startPoint x: 629, startPoint y: 45, endPoint x: 634, endPoint y: 39, distance: 7.7
click at [629, 45] on button "In mẫu tem hàng tự cấu hình" at bounding box center [608, 34] width 164 height 25
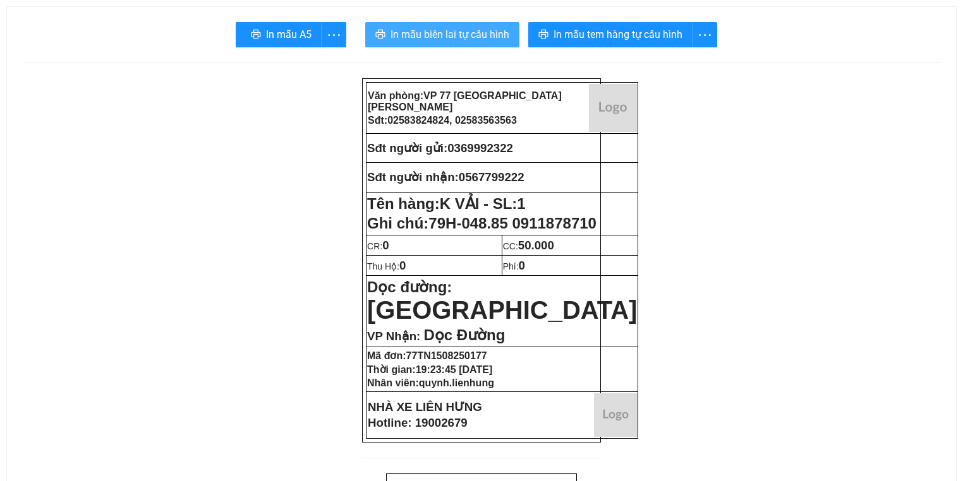
click at [411, 37] on span "In mẫu biên lai tự cấu hình" at bounding box center [449, 35] width 119 height 16
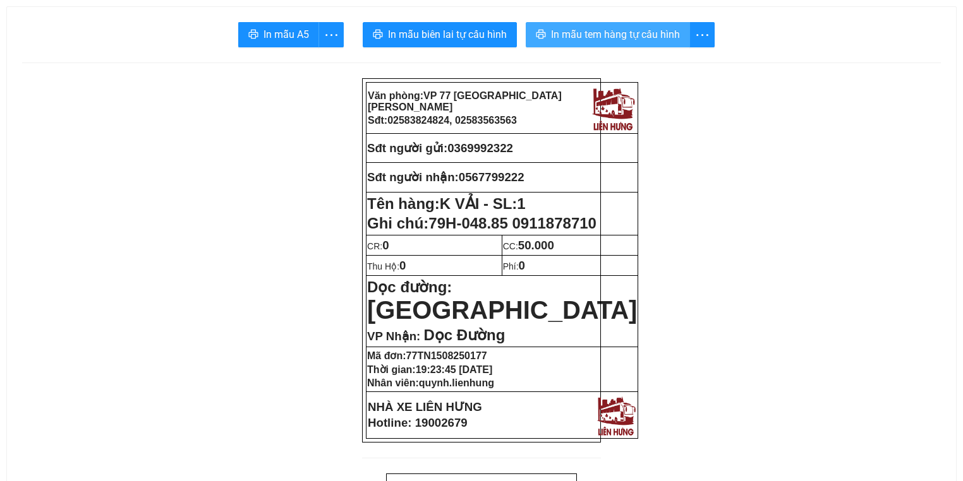
click at [567, 45] on button "In mẫu tem hàng tự cấu hình" at bounding box center [608, 34] width 164 height 25
